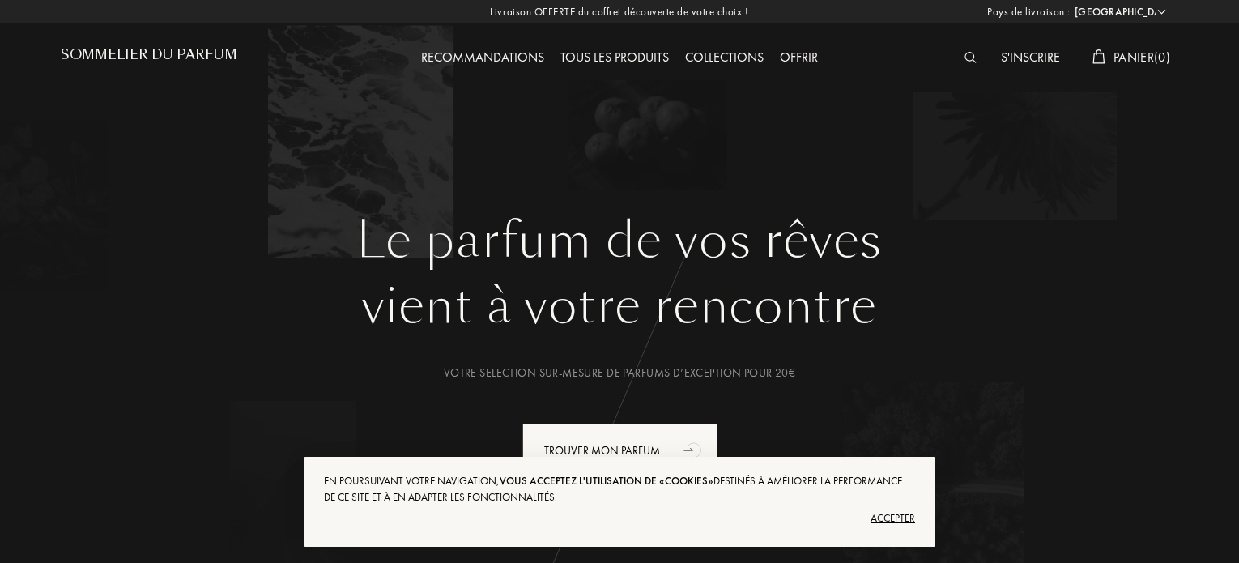
select select "FR"
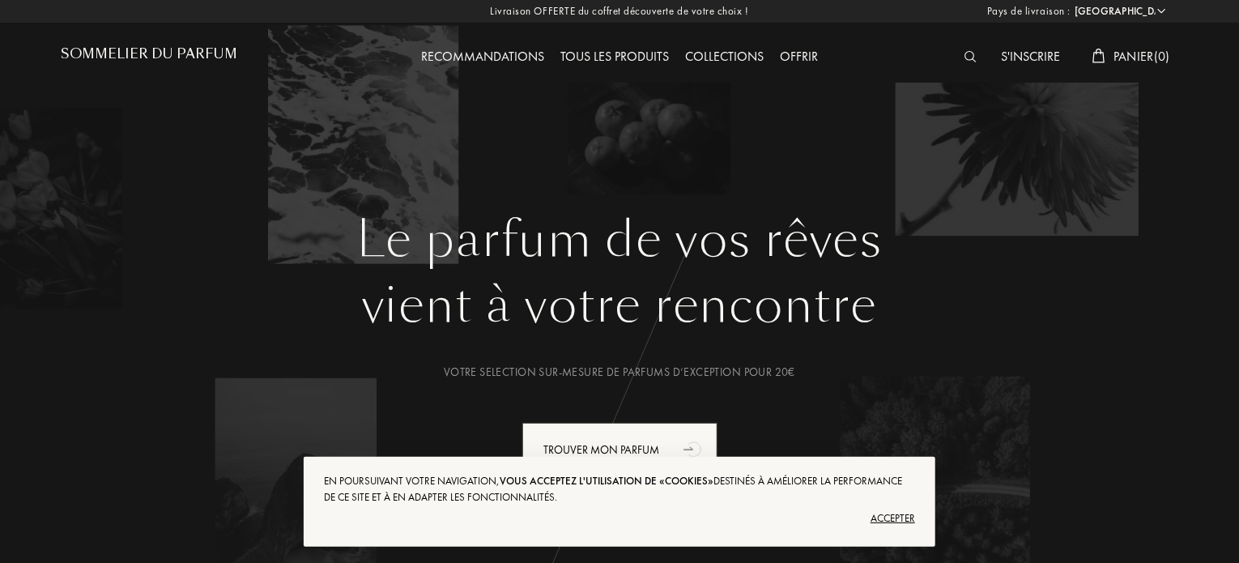
scroll to position [324, 0]
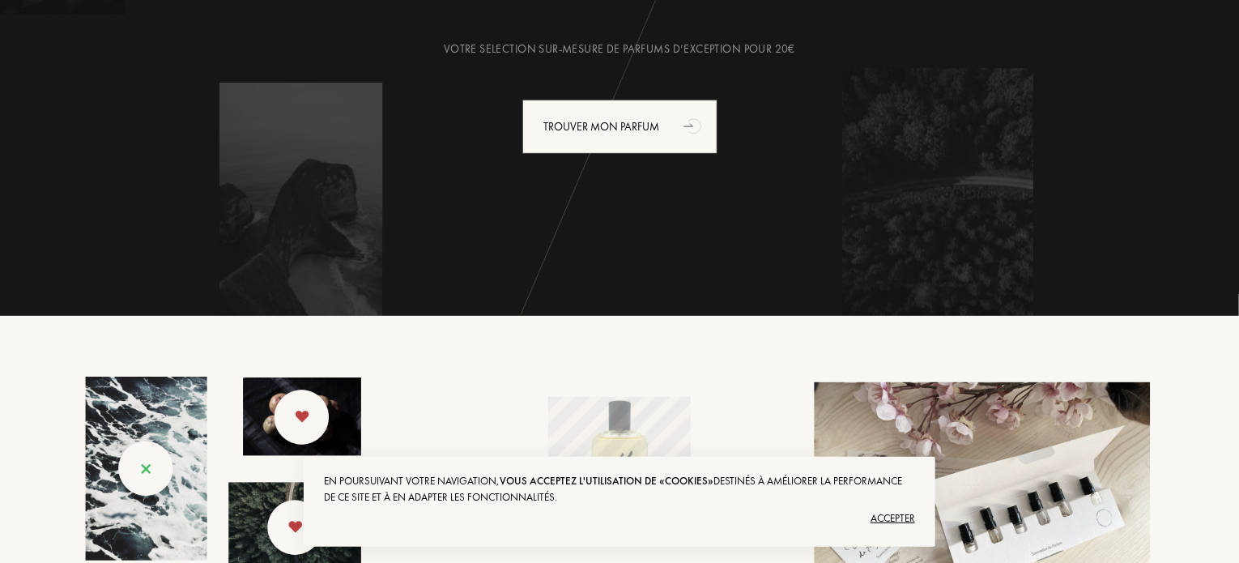
click at [885, 516] on div "Accepter" at bounding box center [619, 518] width 591 height 26
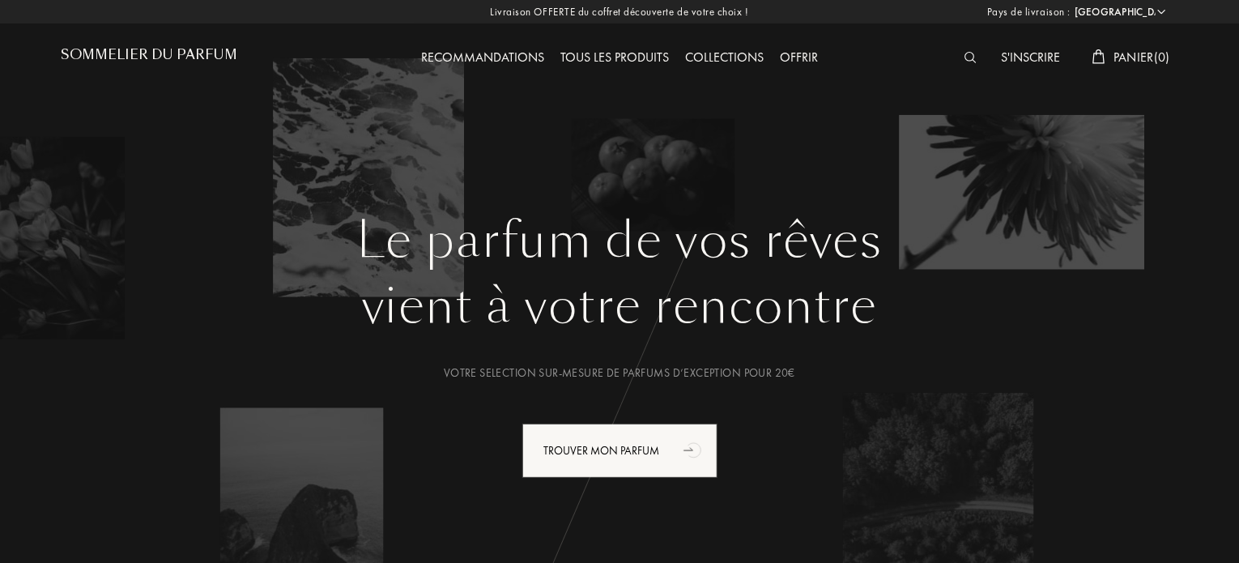
scroll to position [0, 0]
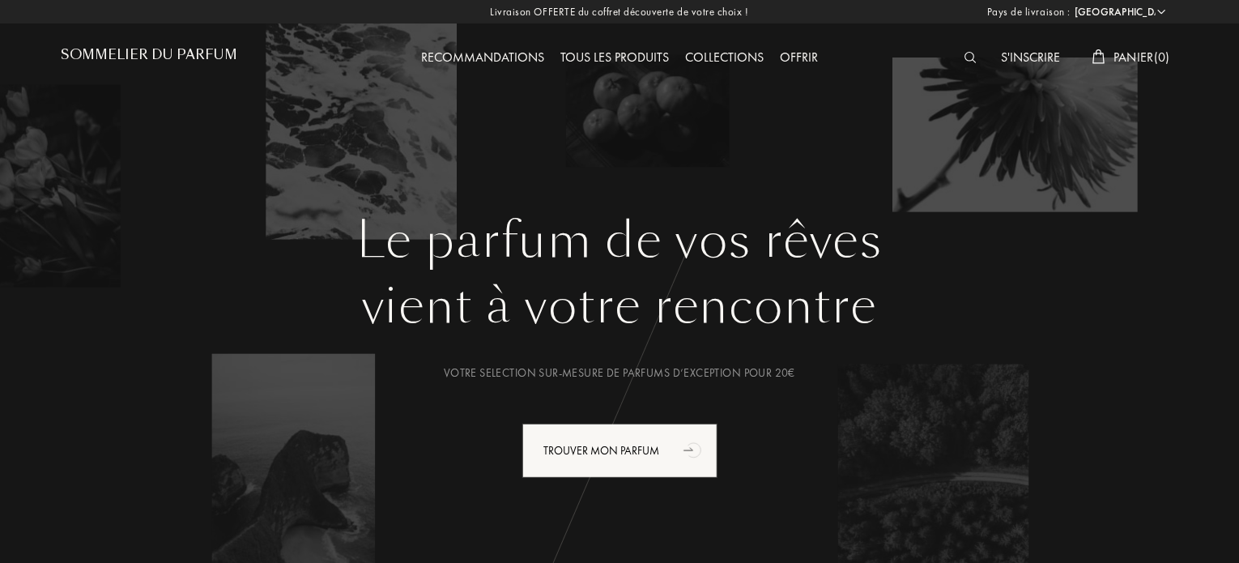
click at [616, 51] on div "Tous les produits" at bounding box center [614, 58] width 125 height 21
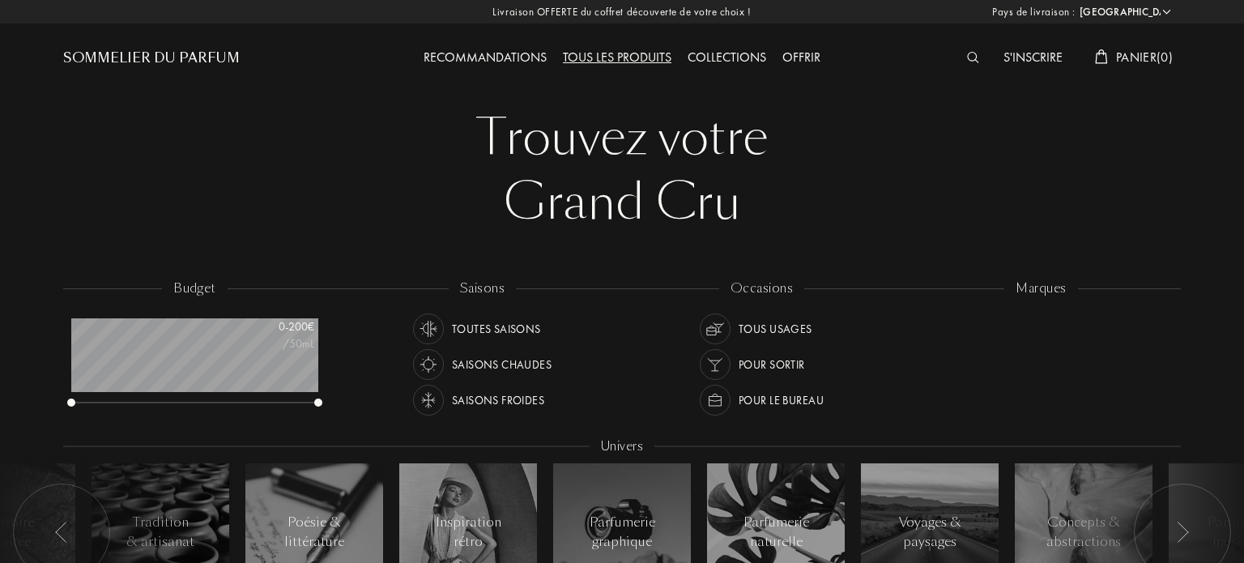
select select "FR"
